Goal: Navigation & Orientation: Go to known website

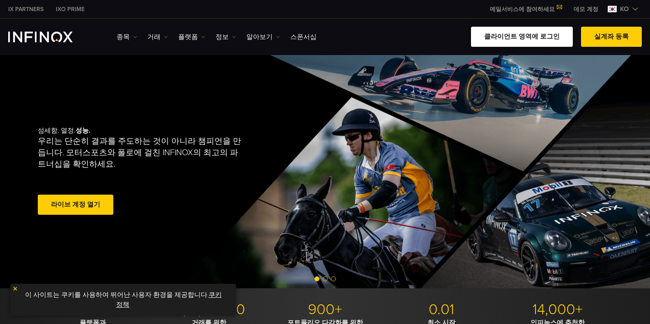
click at [526, 38] on link "클라이언트 영역에 로그인" at bounding box center [522, 37] width 102 height 20
click at [76, 205] on span at bounding box center [76, 205] width 0 height 0
